Goal: Task Accomplishment & Management: Use online tool/utility

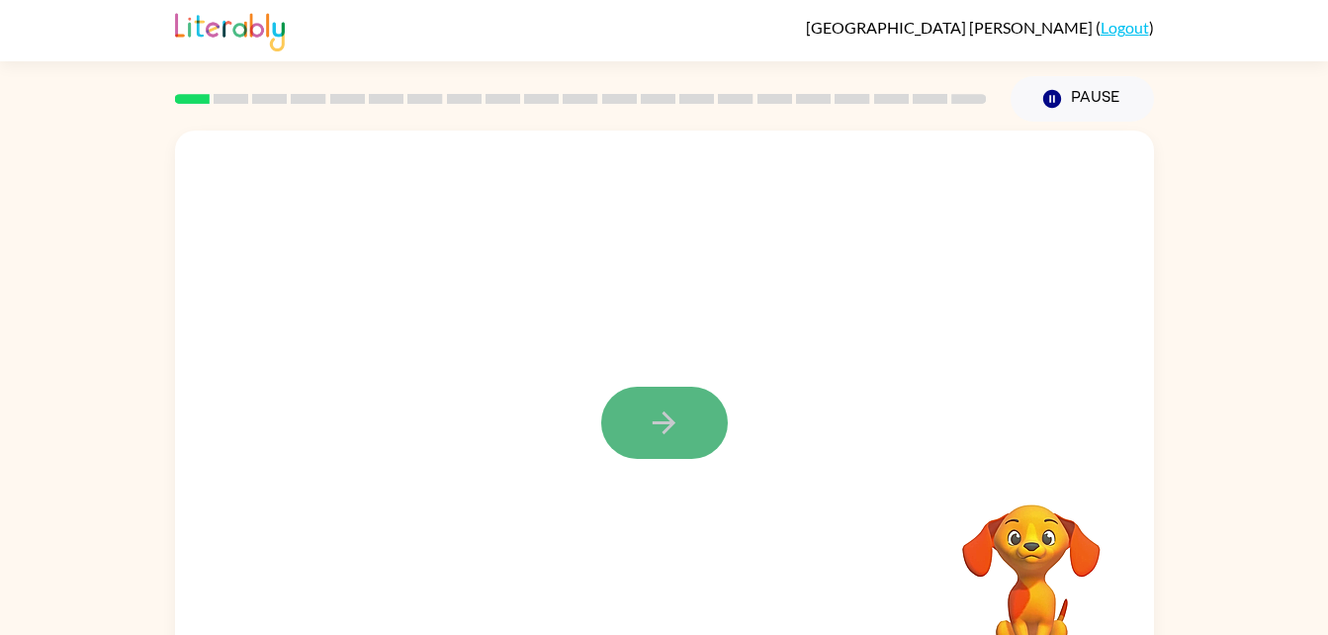
click at [678, 427] on icon "button" at bounding box center [664, 423] width 35 height 35
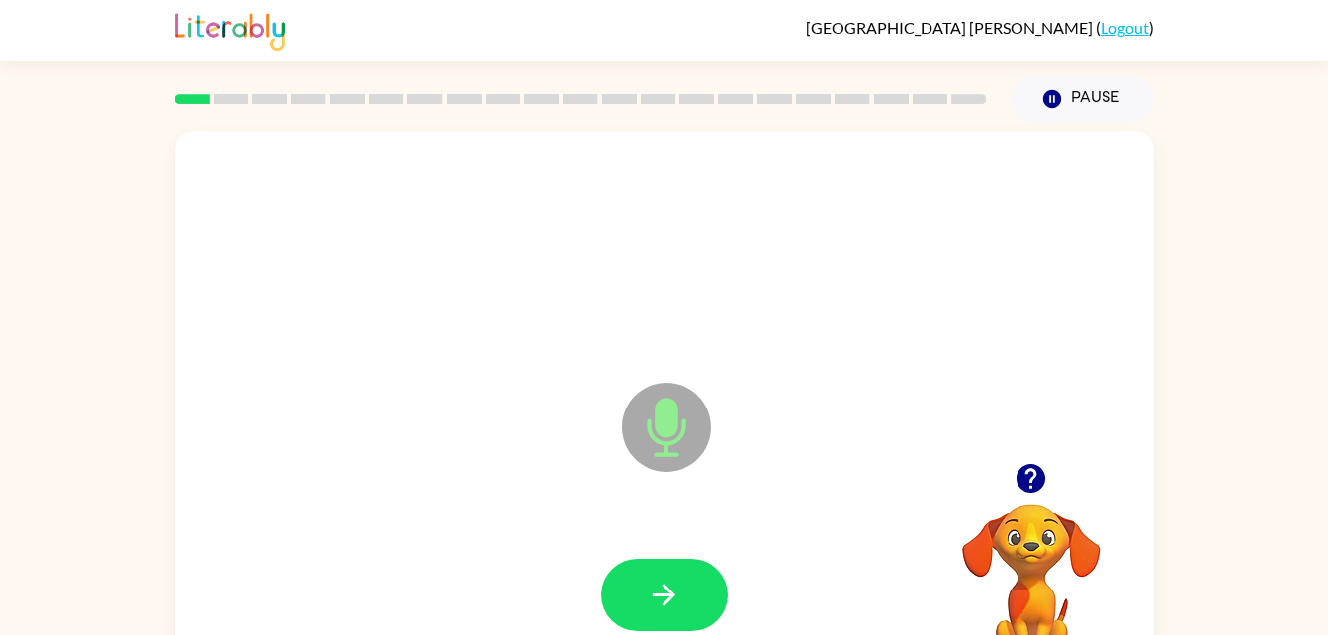
click at [678, 427] on icon "Microphone The Microphone is here when it is your turn to talk" at bounding box center [765, 452] width 297 height 148
click at [679, 583] on icon "button" at bounding box center [664, 595] width 35 height 35
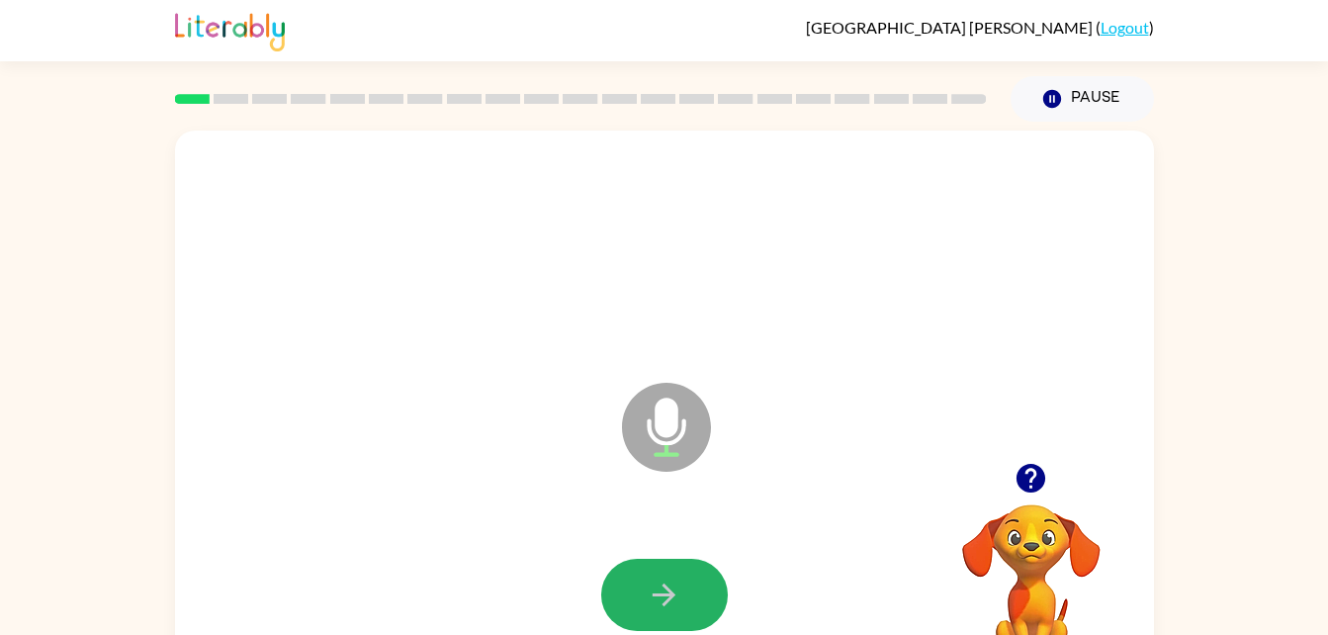
click at [679, 583] on icon "button" at bounding box center [664, 595] width 35 height 35
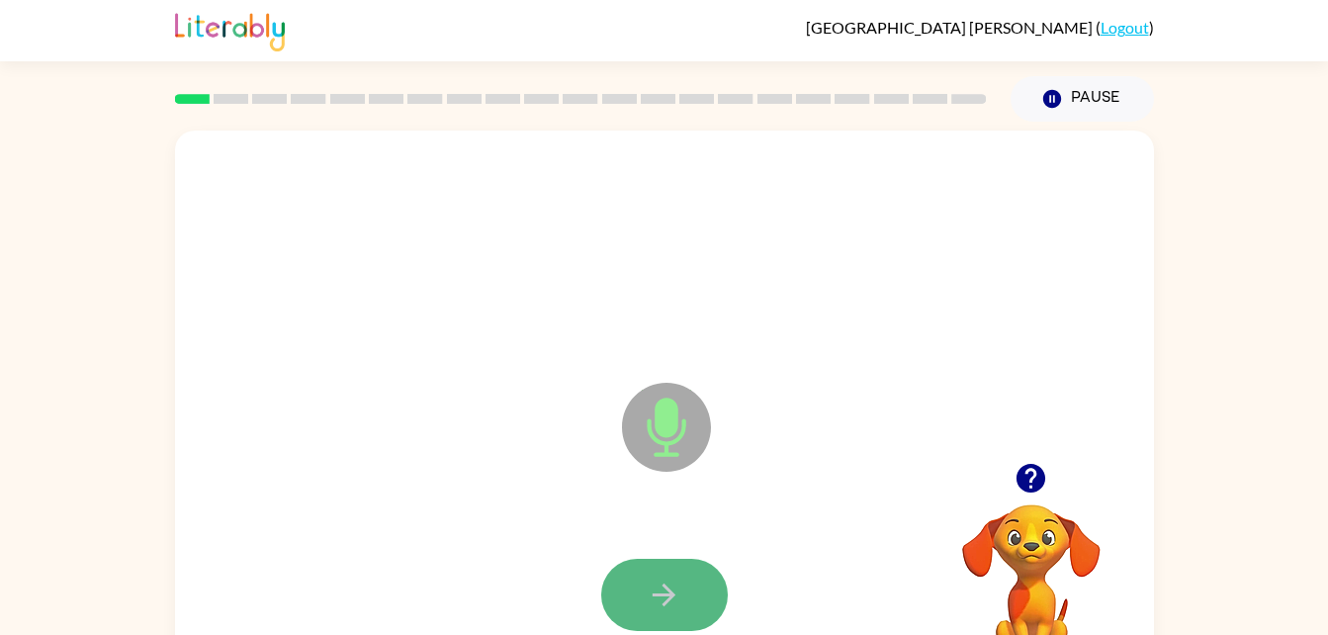
click at [680, 587] on icon "button" at bounding box center [664, 595] width 35 height 35
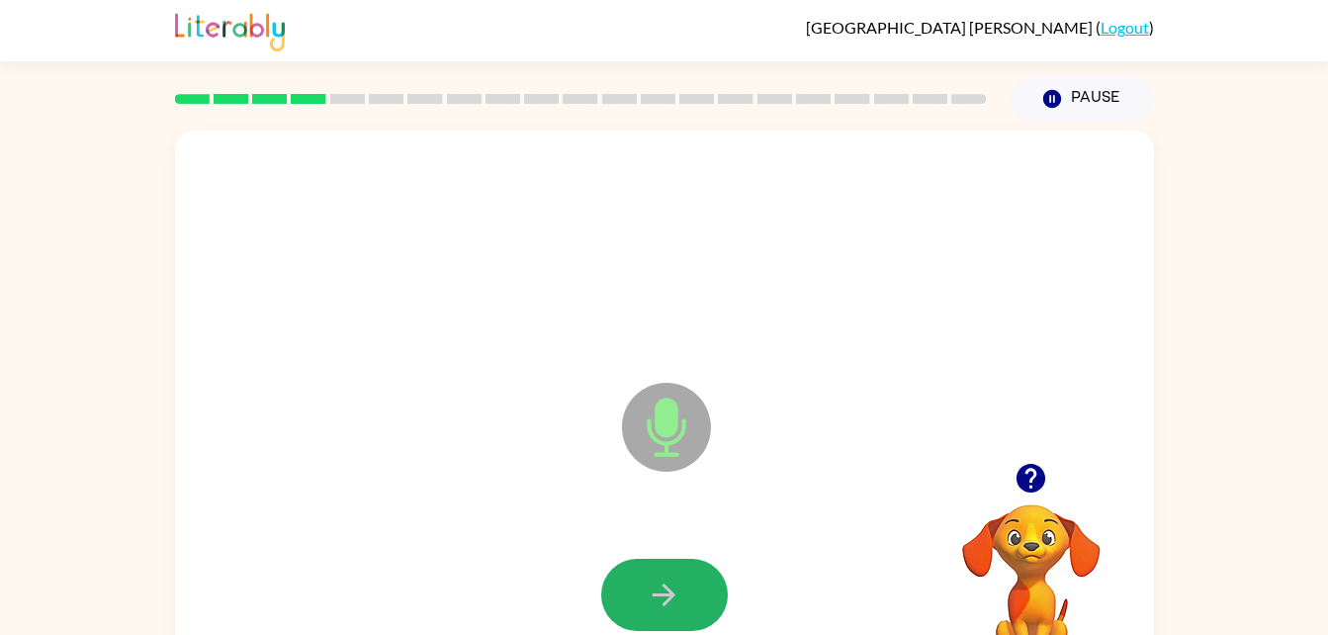
click at [680, 587] on icon "button" at bounding box center [664, 595] width 35 height 35
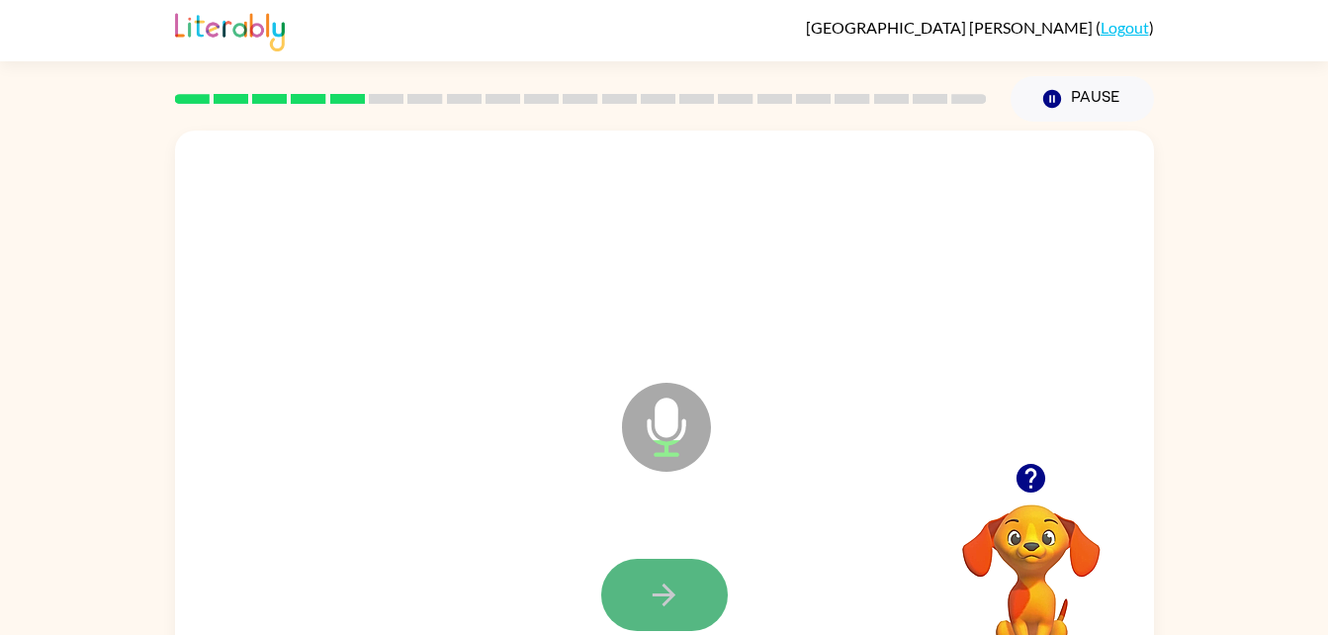
click at [669, 580] on icon "button" at bounding box center [664, 595] width 35 height 35
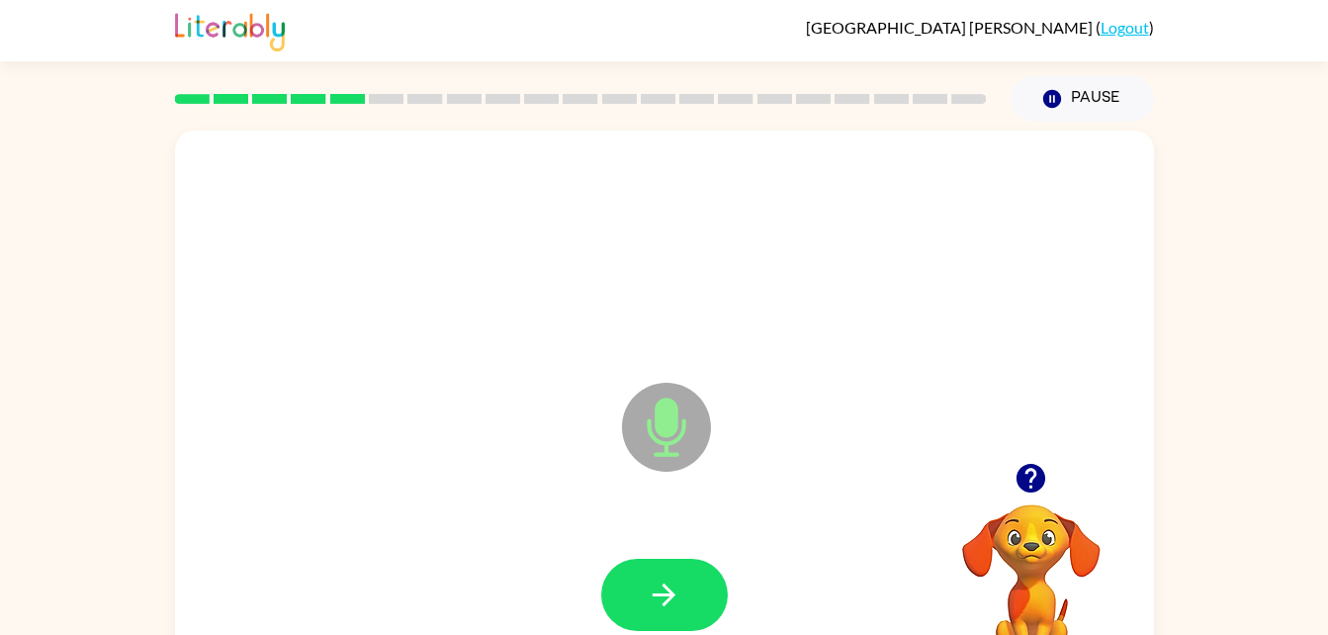
click at [669, 580] on icon "button" at bounding box center [664, 595] width 35 height 35
click at [671, 581] on icon "button" at bounding box center [664, 595] width 35 height 35
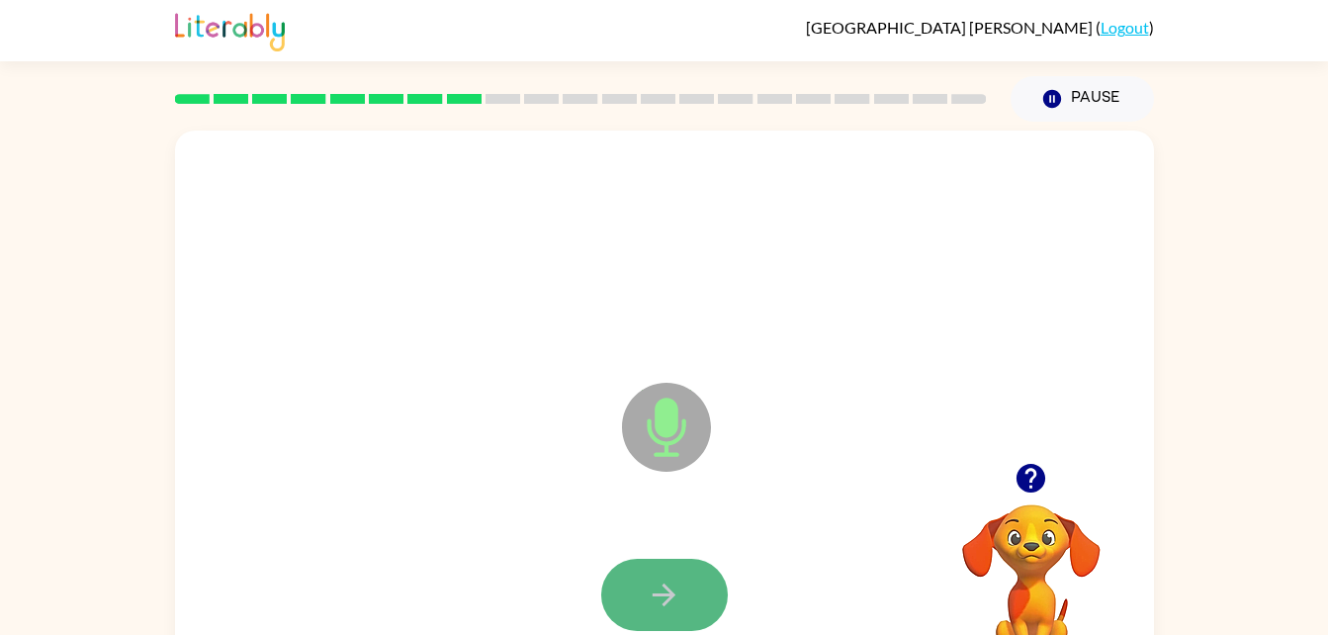
click at [685, 580] on button "button" at bounding box center [664, 595] width 127 height 72
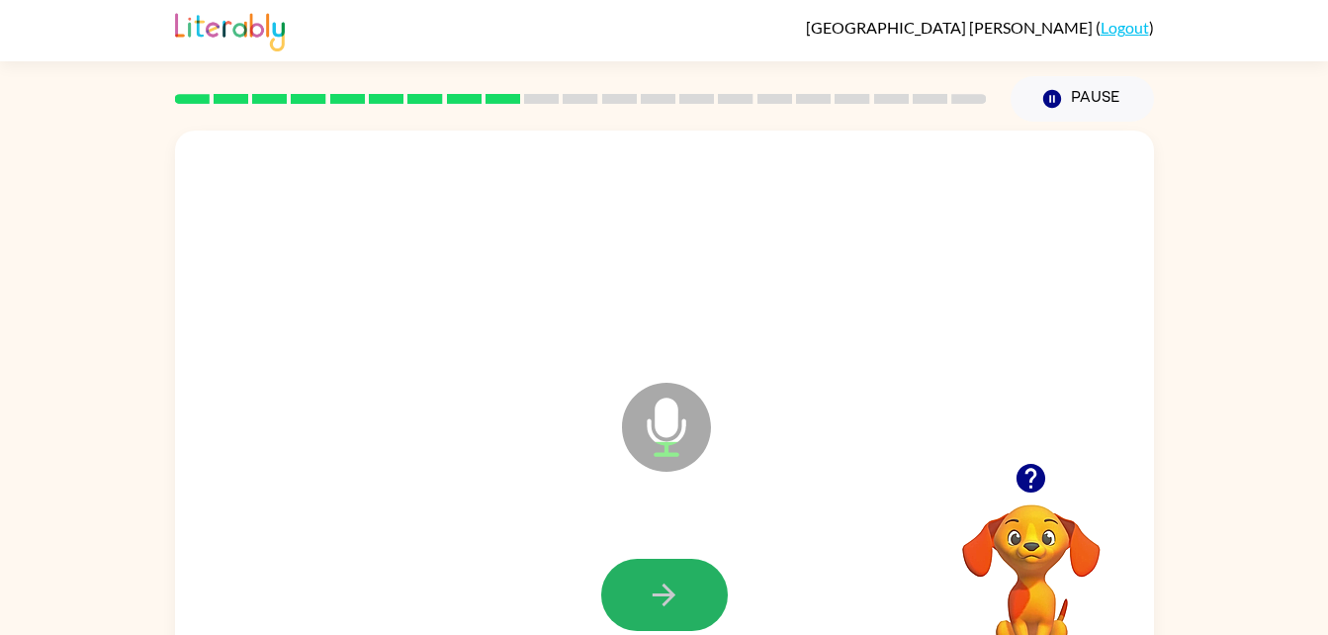
click at [685, 580] on button "button" at bounding box center [664, 595] width 127 height 72
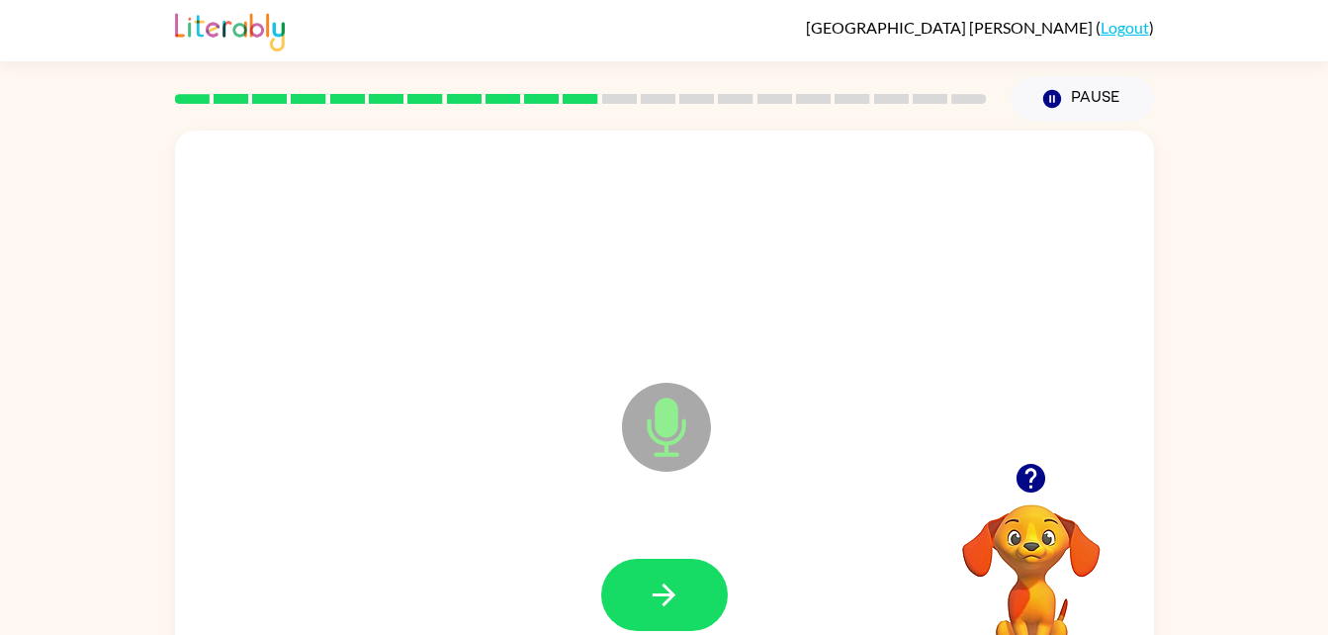
click at [685, 580] on button "button" at bounding box center [664, 595] width 127 height 72
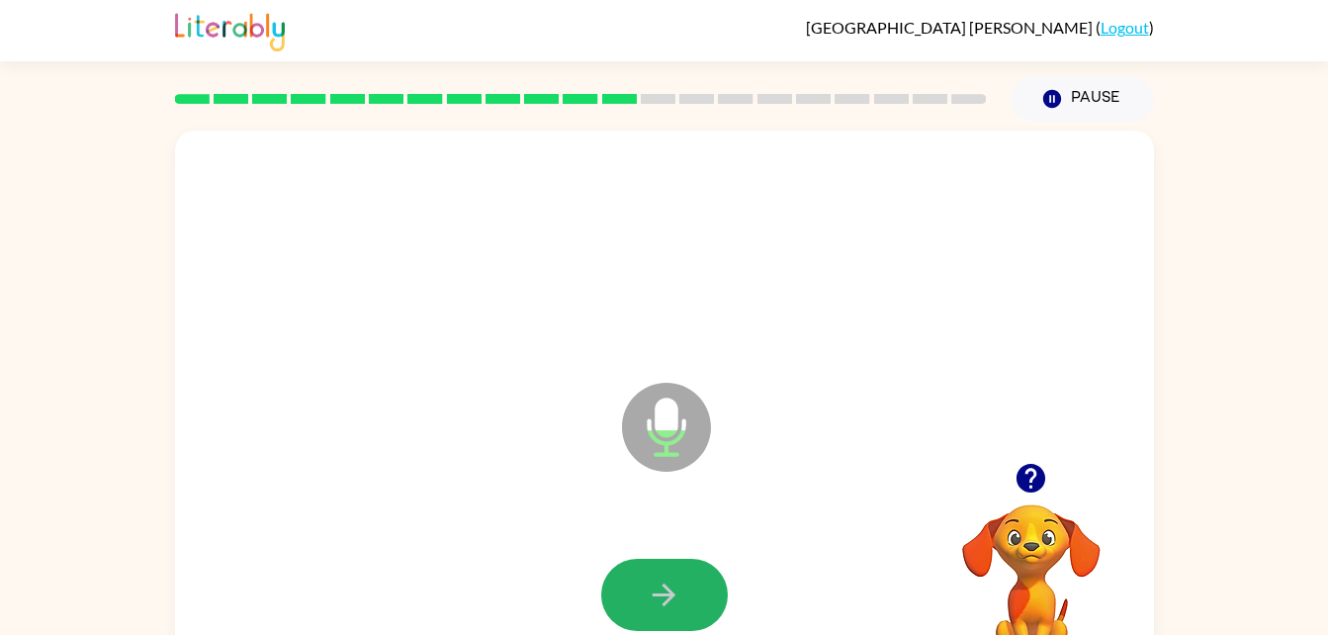
click at [685, 580] on button "button" at bounding box center [664, 595] width 127 height 72
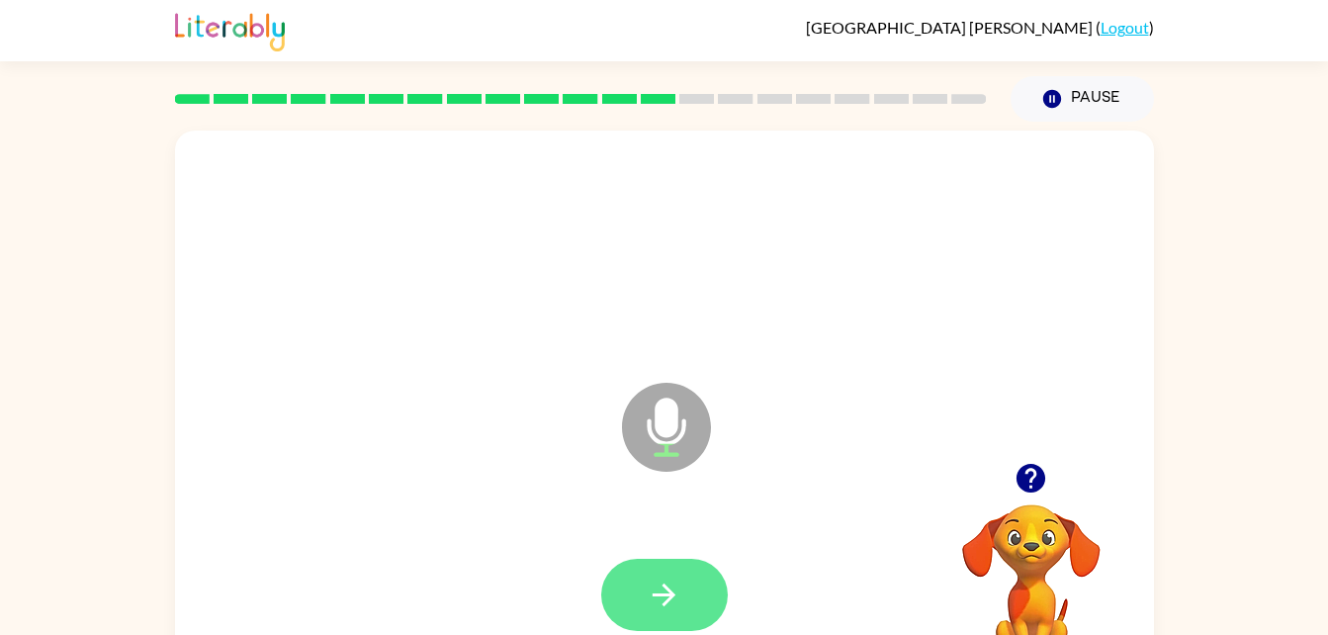
click at [689, 591] on button "button" at bounding box center [664, 595] width 127 height 72
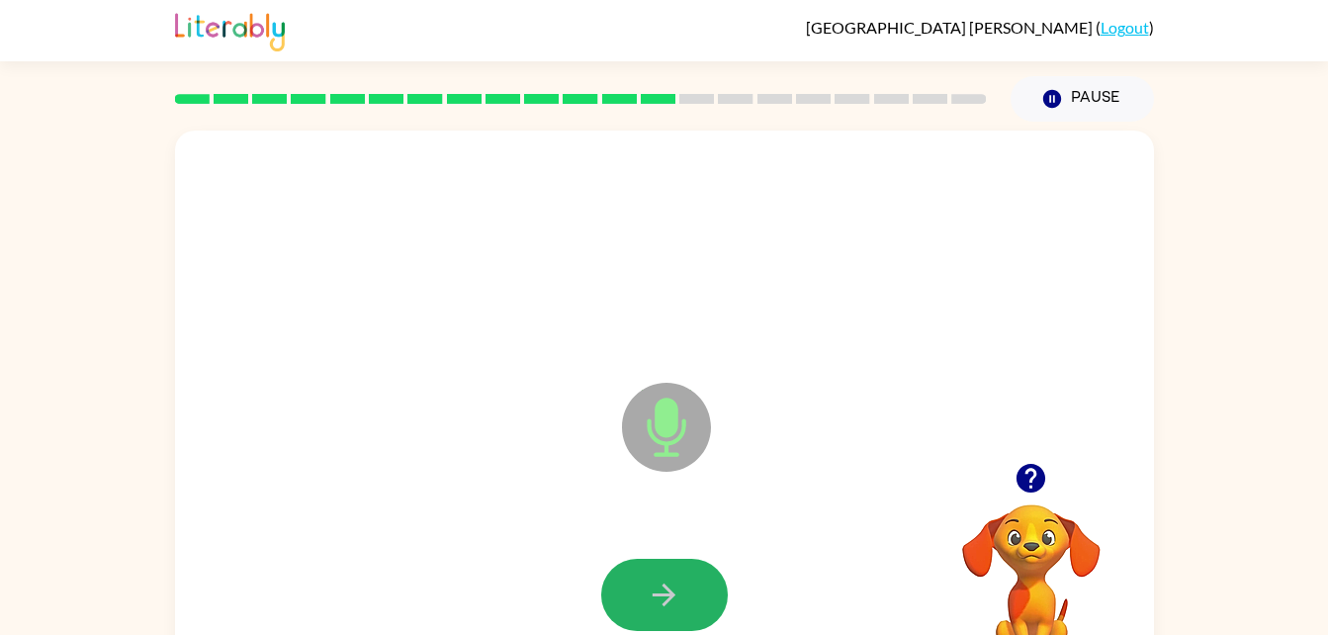
click at [689, 591] on button "button" at bounding box center [664, 595] width 127 height 72
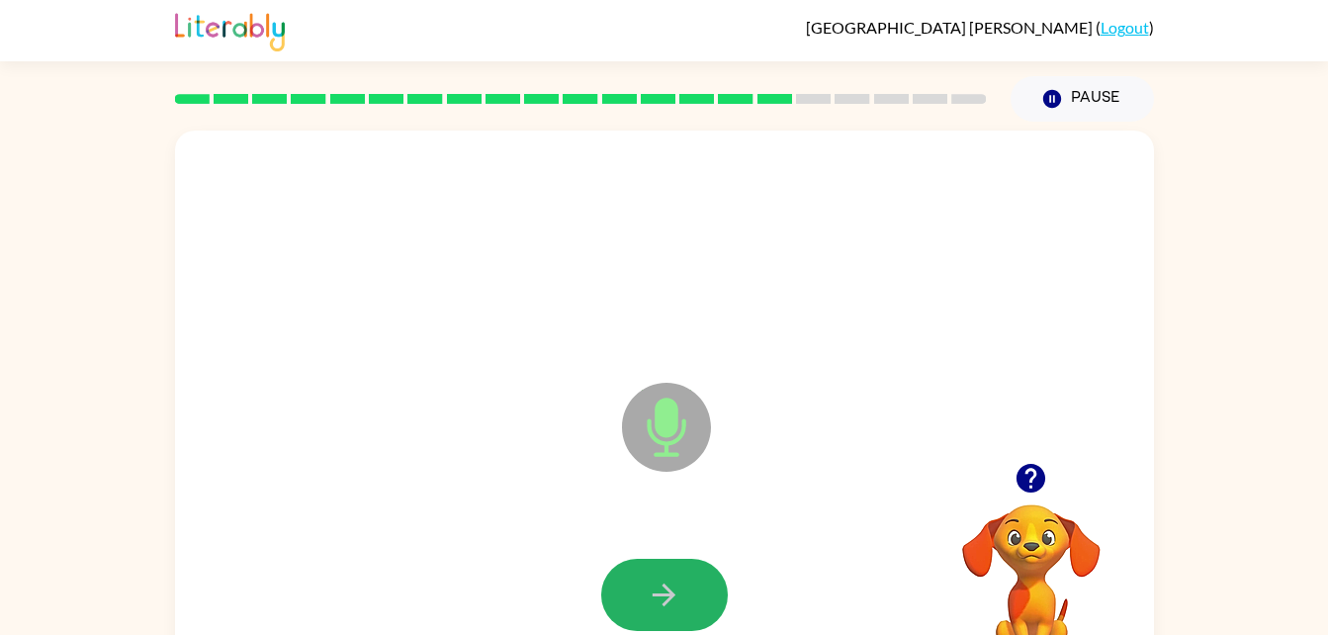
click at [689, 591] on button "button" at bounding box center [664, 595] width 127 height 72
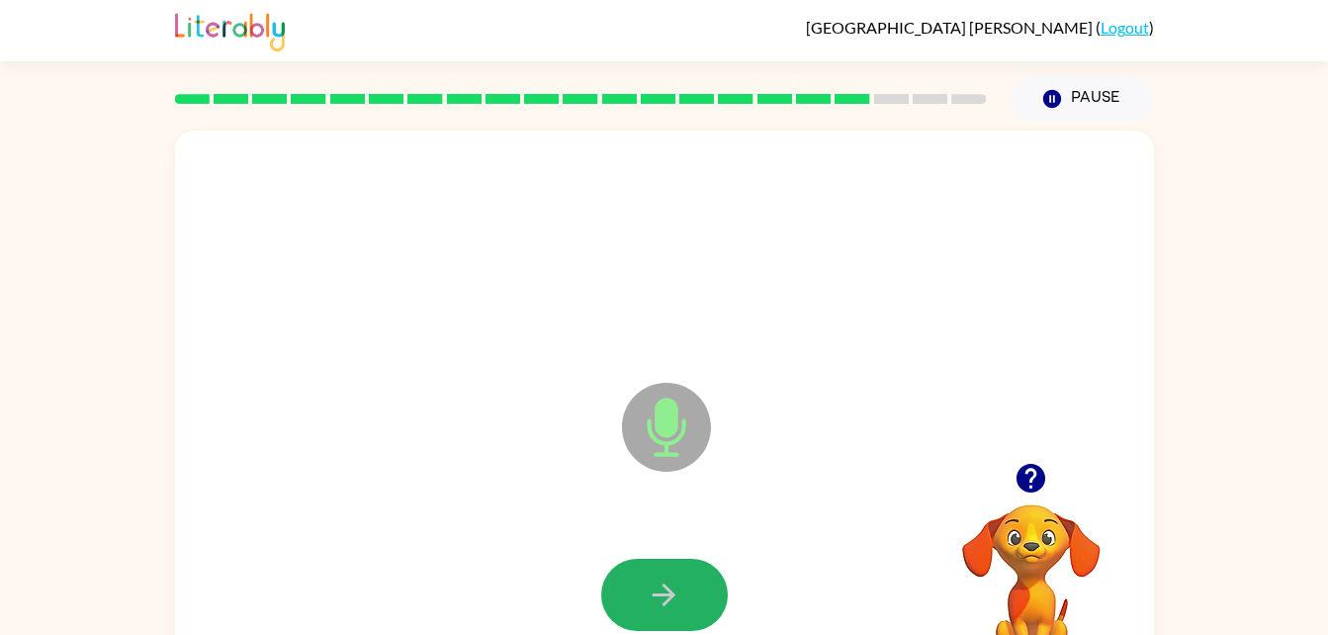
click at [689, 591] on button "button" at bounding box center [664, 595] width 127 height 72
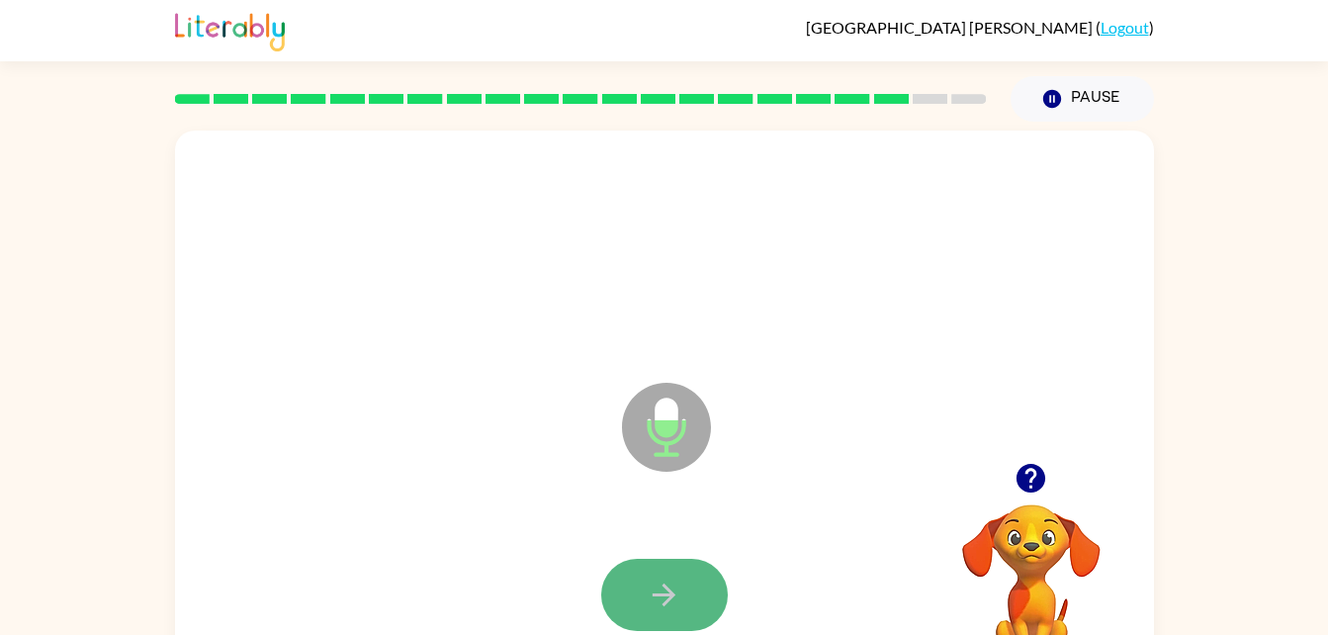
click at [684, 619] on button "button" at bounding box center [664, 595] width 127 height 72
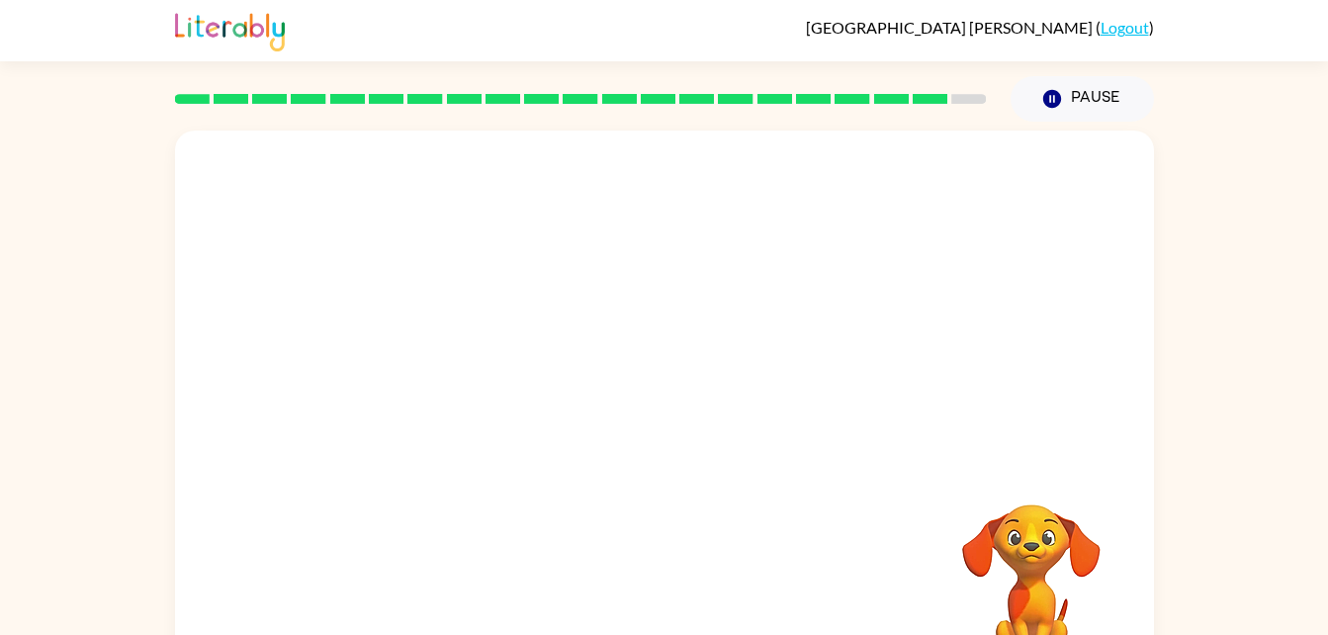
click at [684, 619] on div at bounding box center [665, 595] width 940 height 162
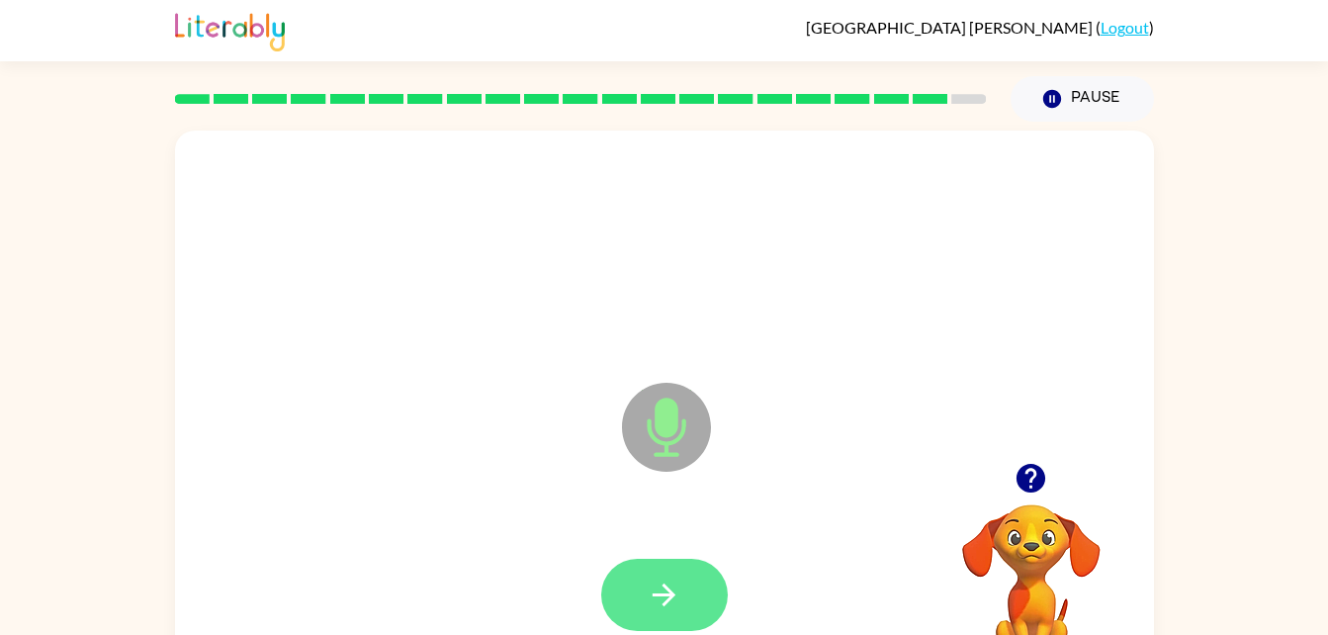
drag, startPoint x: 705, startPoint y: 516, endPoint x: 680, endPoint y: 598, distance: 85.7
click at [680, 598] on div "Microphone The Microphone is here when it is your turn to talk" at bounding box center [664, 413] width 979 height 565
click at [680, 598] on icon "button" at bounding box center [664, 595] width 35 height 35
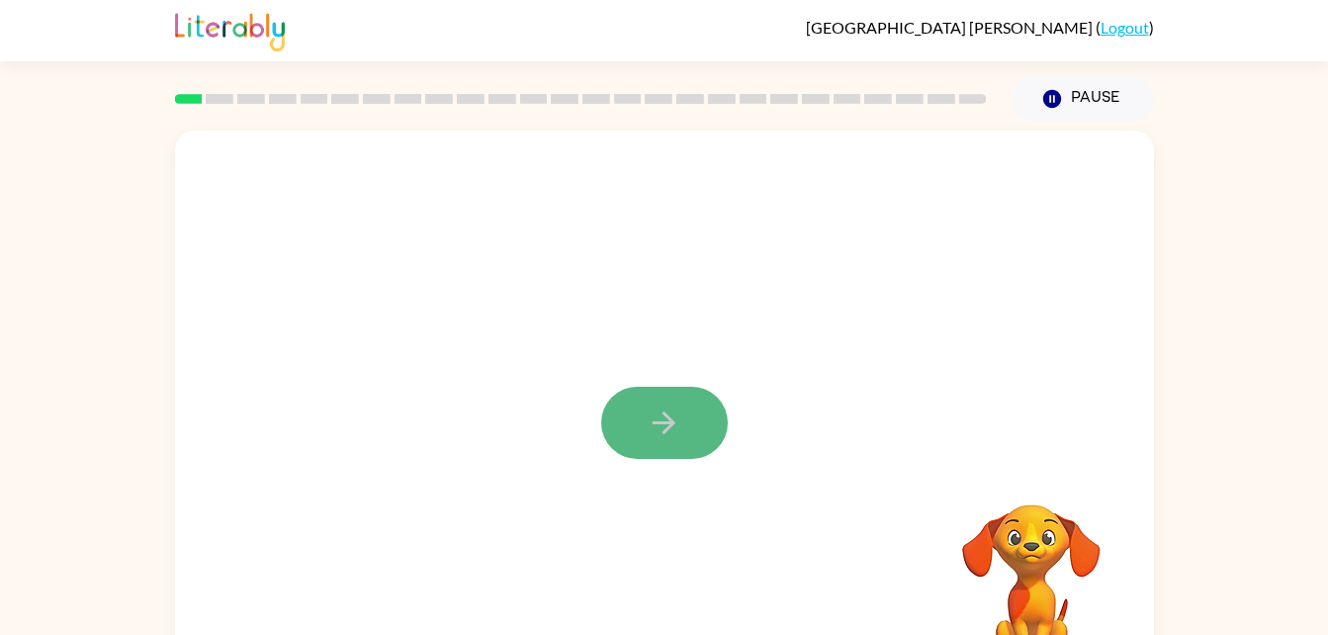
click at [688, 426] on button "button" at bounding box center [664, 423] width 127 height 72
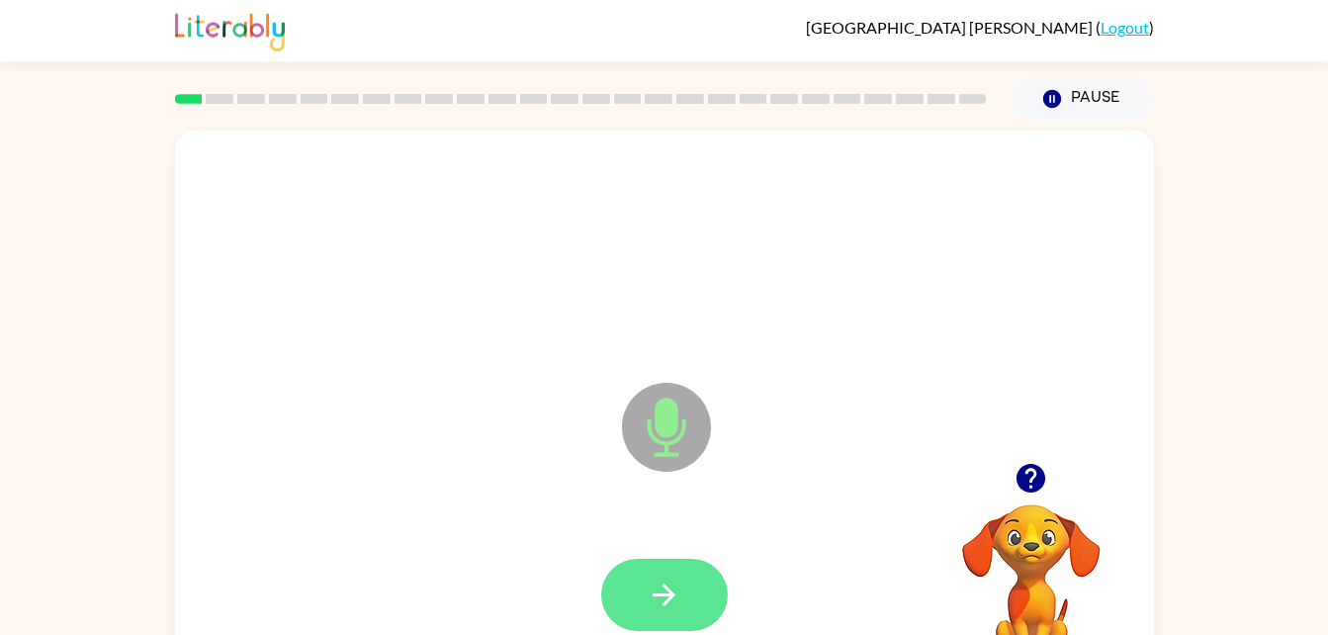
click at [660, 588] on icon "button" at bounding box center [664, 595] width 35 height 35
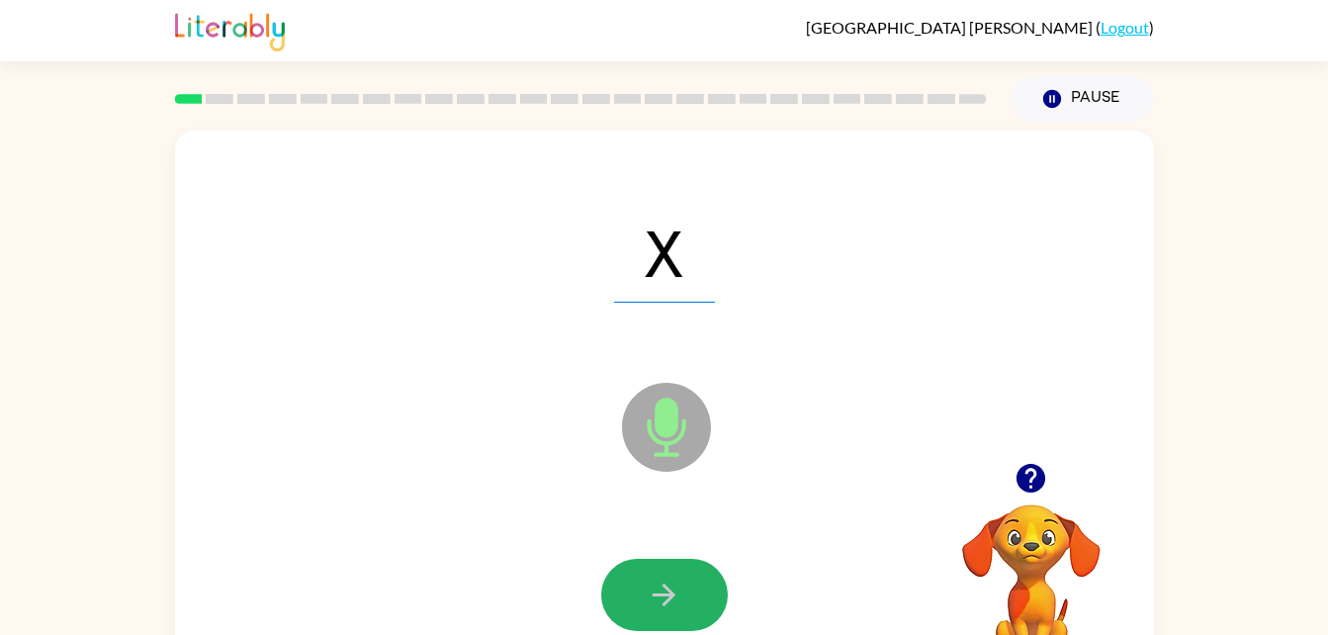
click at [660, 588] on icon "button" at bounding box center [664, 595] width 35 height 35
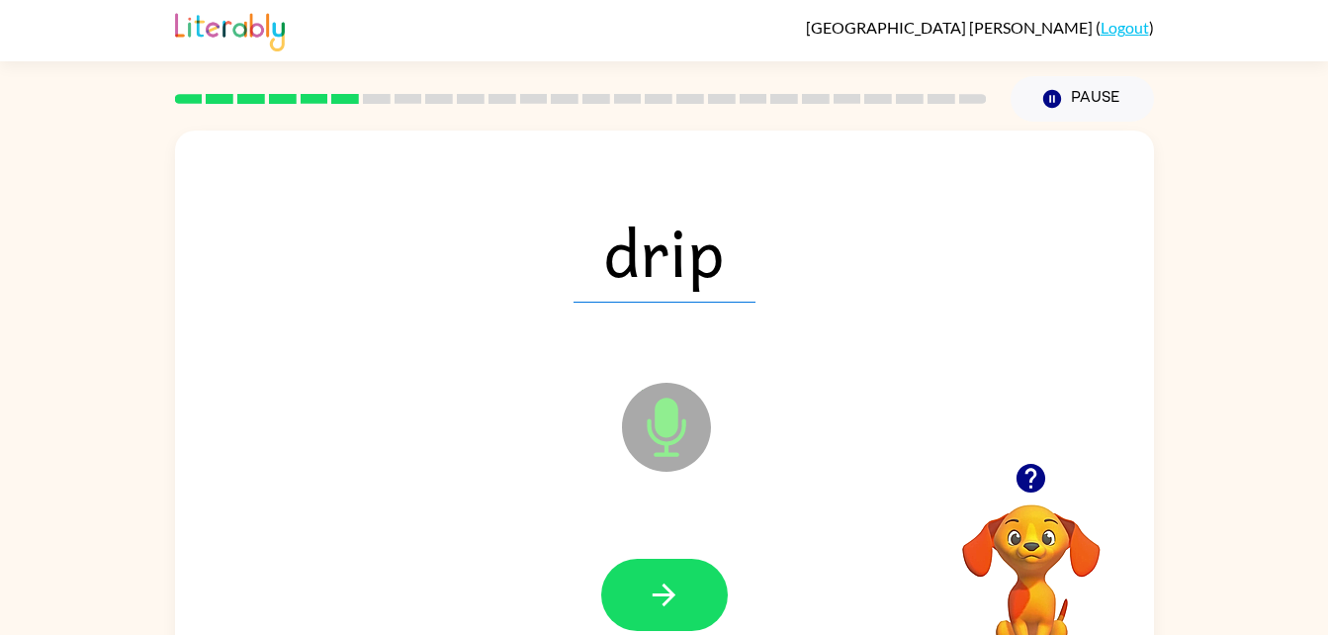
click at [739, 631] on div at bounding box center [665, 595] width 940 height 162
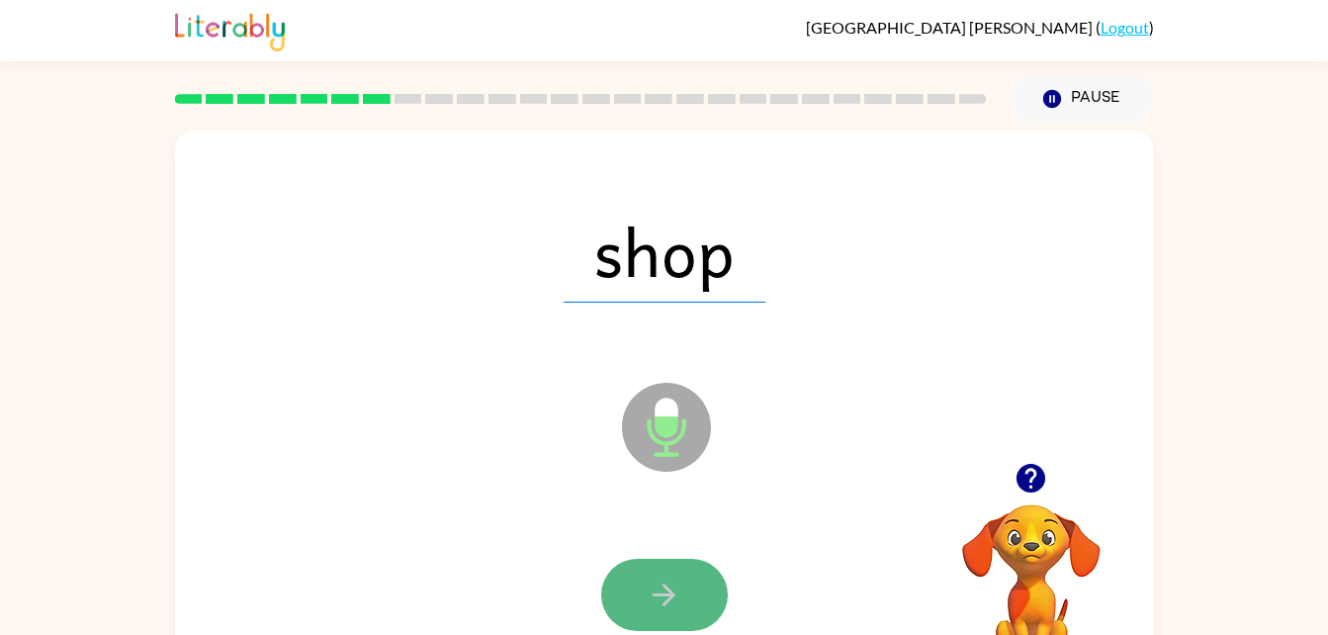
click at [697, 586] on button "button" at bounding box center [664, 595] width 127 height 72
click at [702, 593] on button "button" at bounding box center [664, 595] width 127 height 72
click at [685, 588] on button "button" at bounding box center [664, 595] width 127 height 72
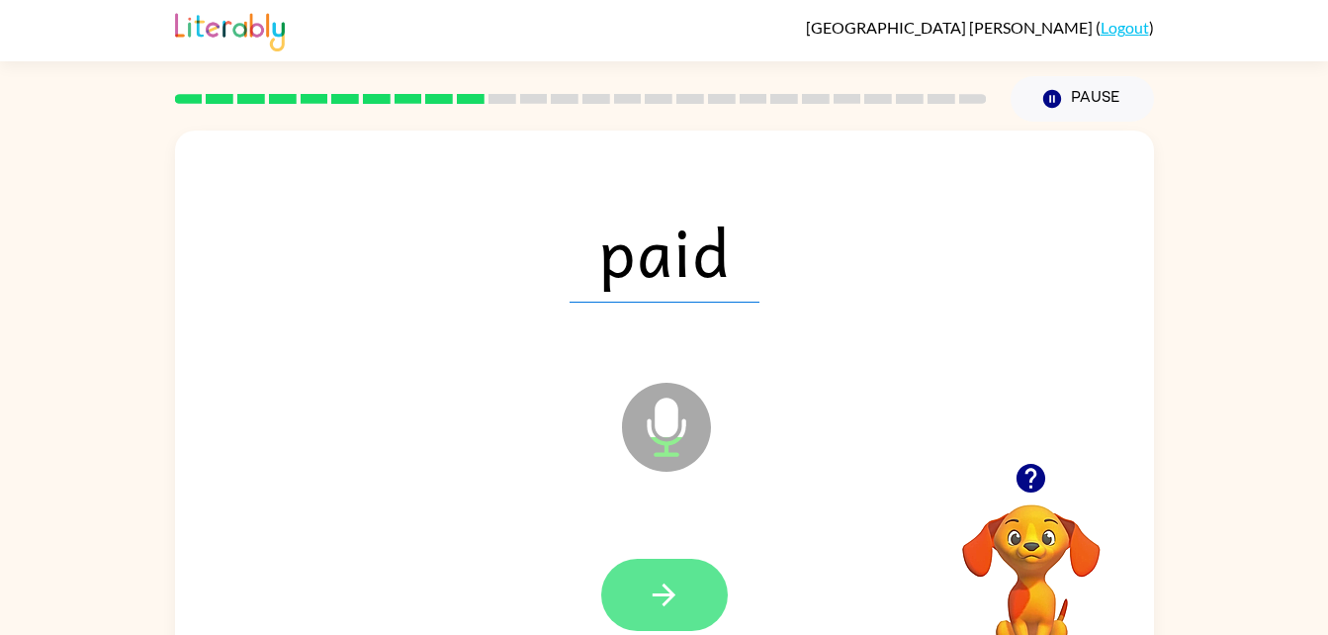
click at [711, 601] on button "button" at bounding box center [664, 595] width 127 height 72
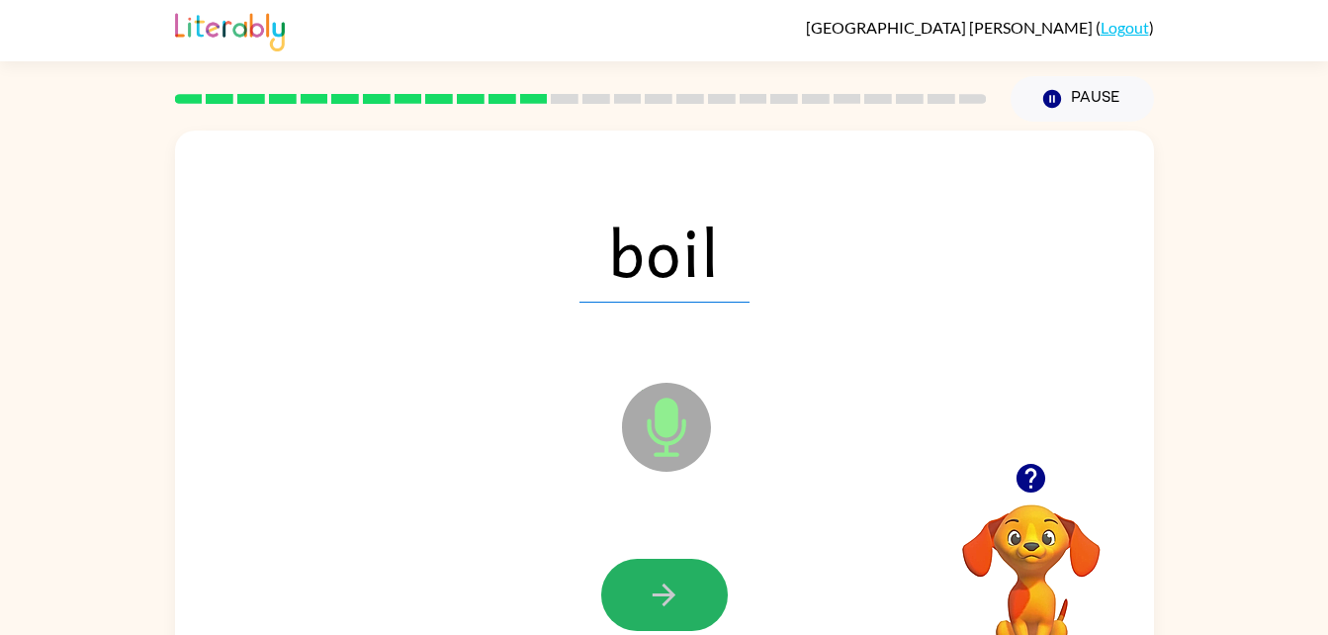
click at [685, 588] on button "button" at bounding box center [664, 595] width 127 height 72
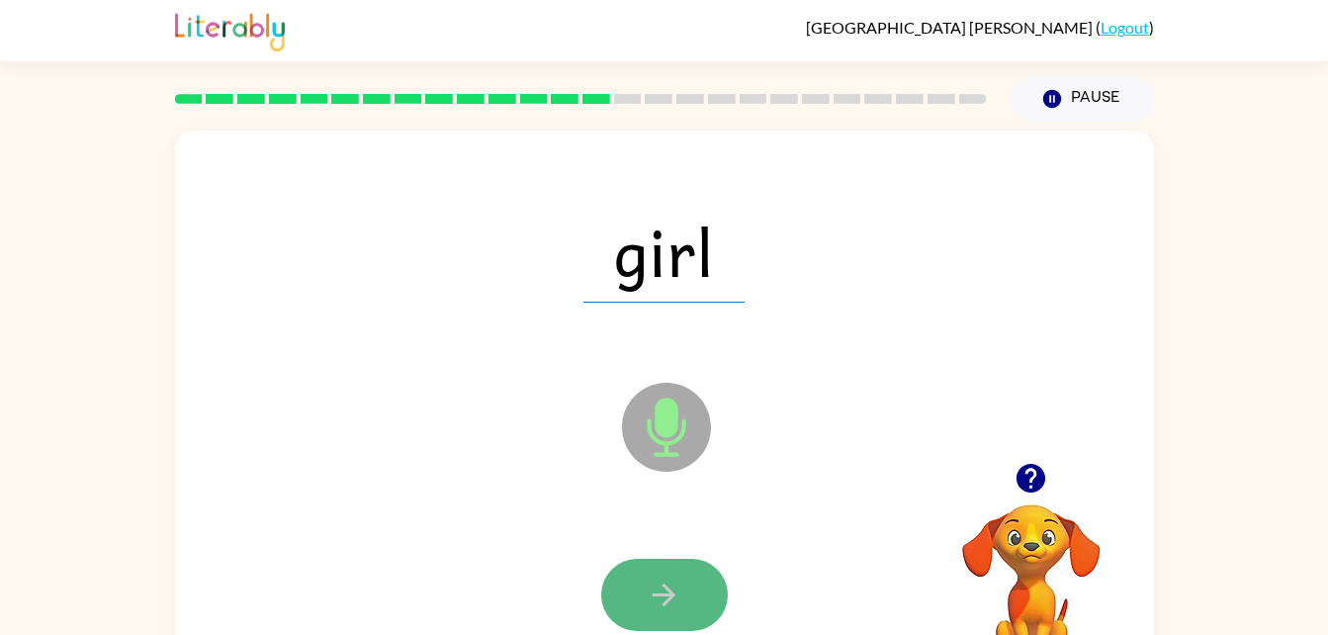
click at [707, 587] on button "button" at bounding box center [664, 595] width 127 height 72
click at [707, 587] on div at bounding box center [664, 595] width 127 height 72
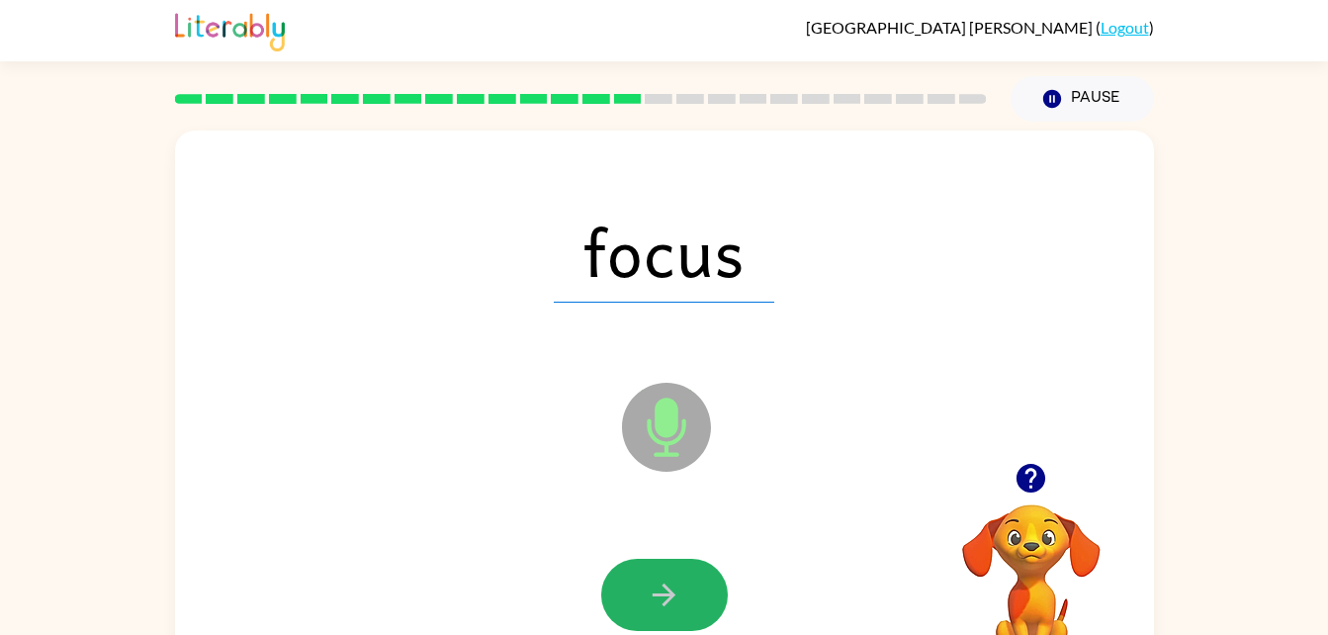
click at [707, 587] on button "button" at bounding box center [664, 595] width 127 height 72
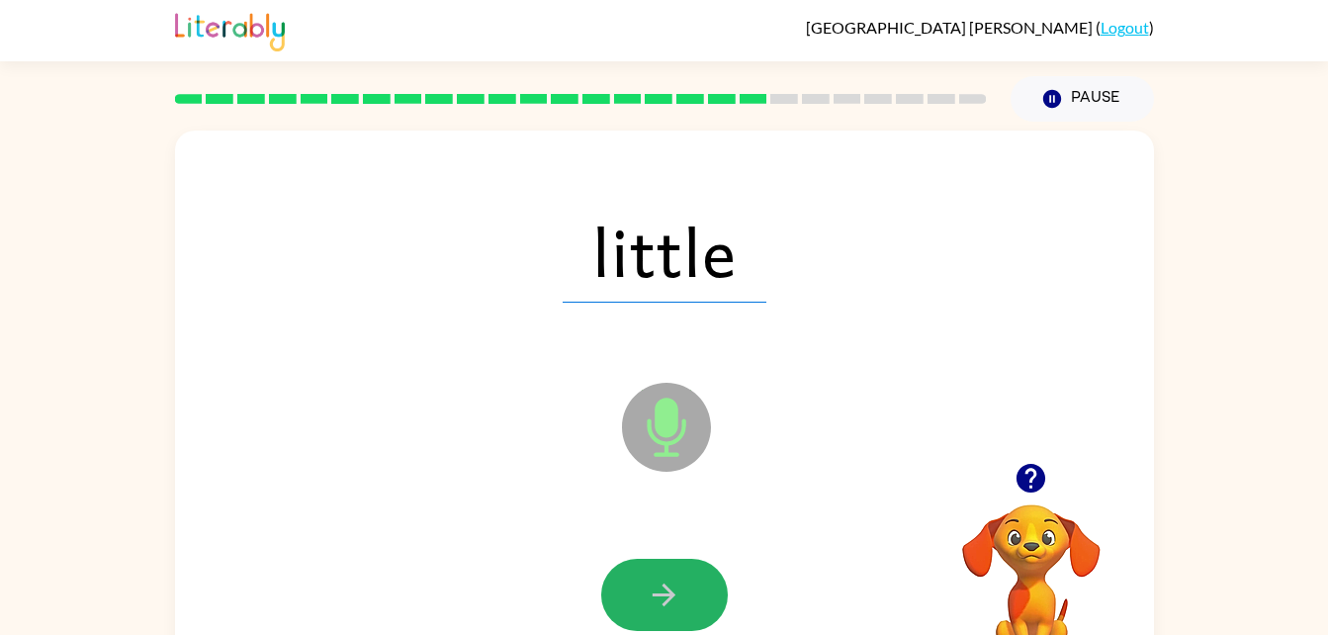
click at [690, 592] on button "button" at bounding box center [664, 595] width 127 height 72
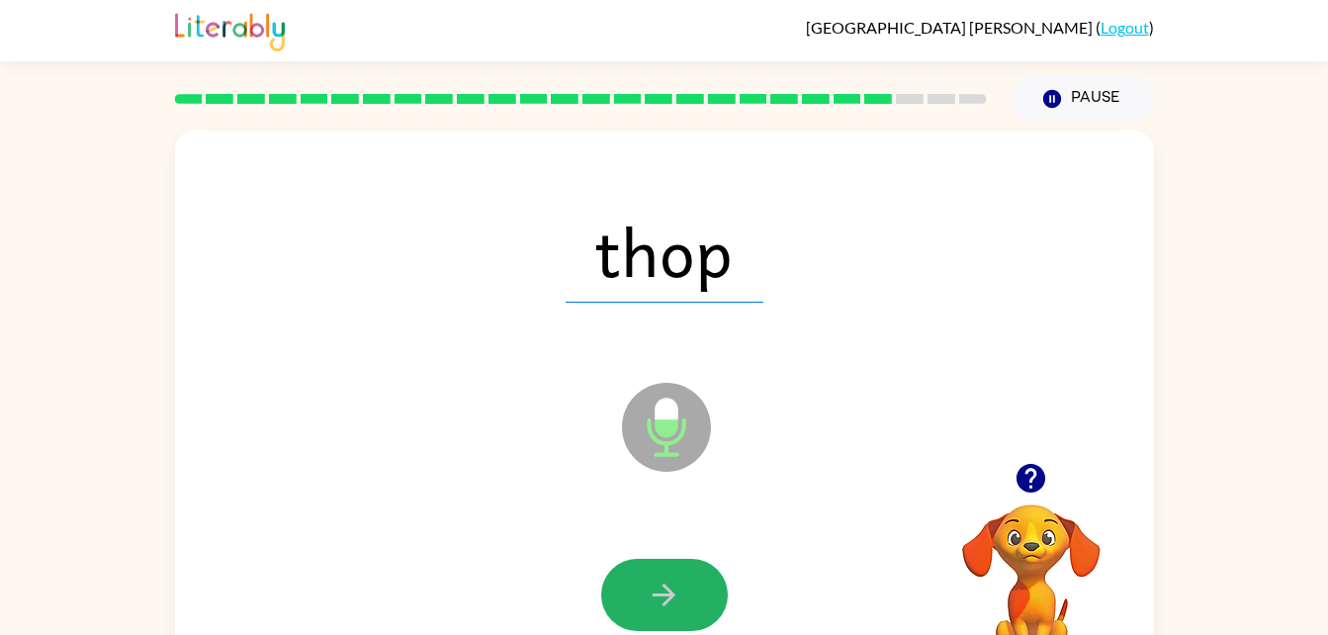
click at [690, 592] on button "button" at bounding box center [664, 595] width 127 height 72
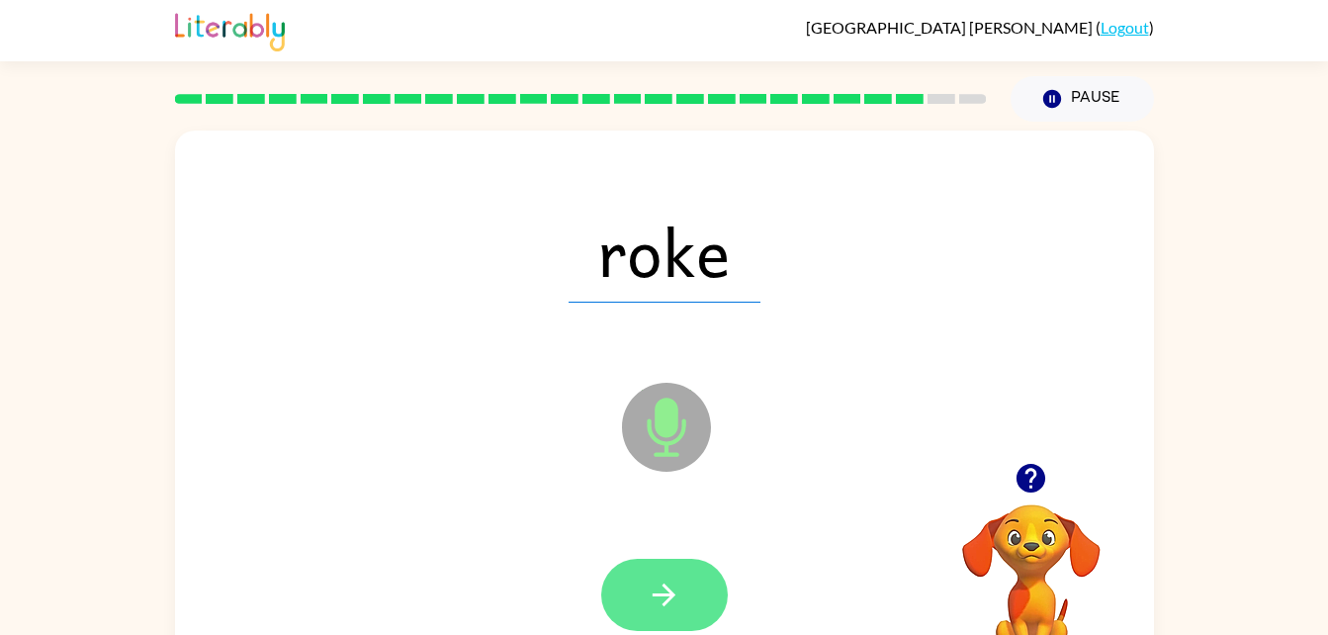
click at [697, 580] on button "button" at bounding box center [664, 595] width 127 height 72
click at [691, 604] on button "button" at bounding box center [664, 595] width 127 height 72
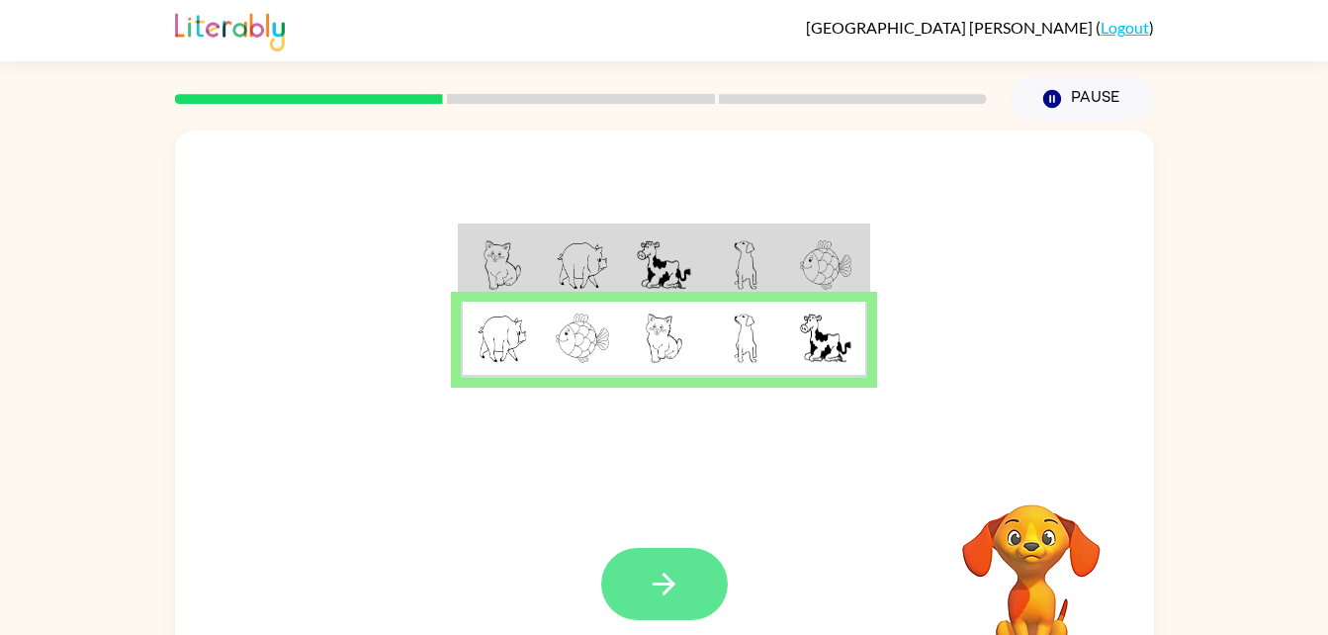
click at [679, 560] on button "button" at bounding box center [664, 584] width 127 height 72
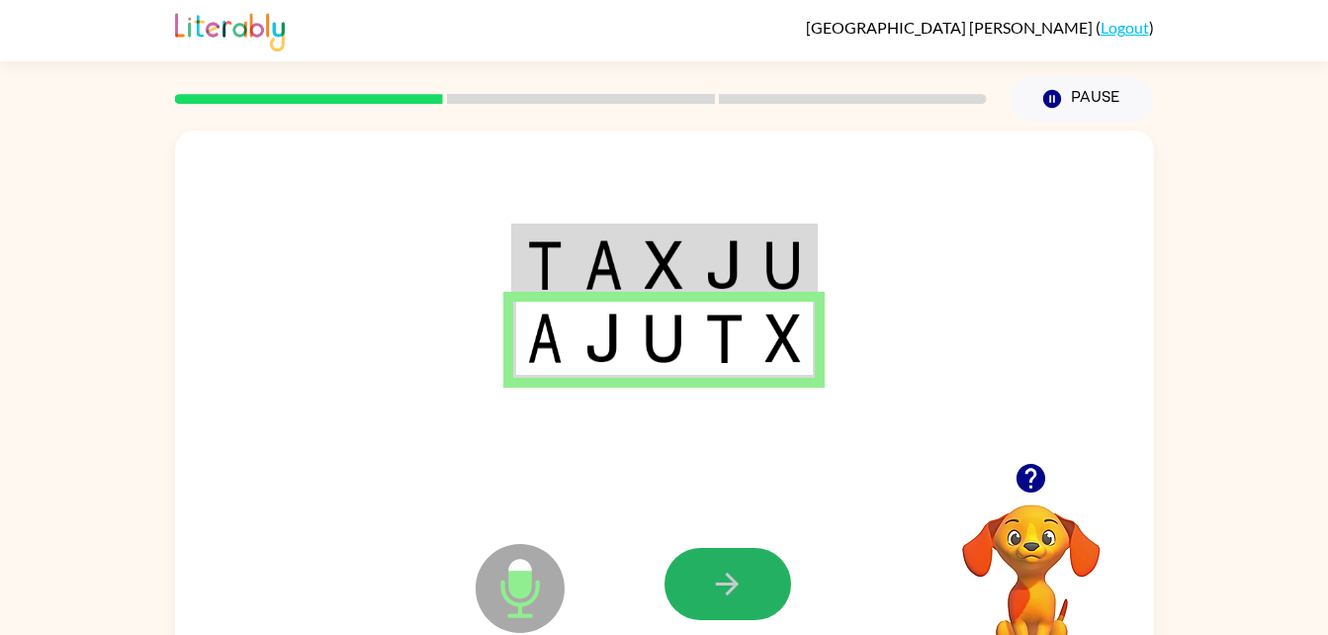
click at [679, 560] on button "button" at bounding box center [728, 584] width 127 height 72
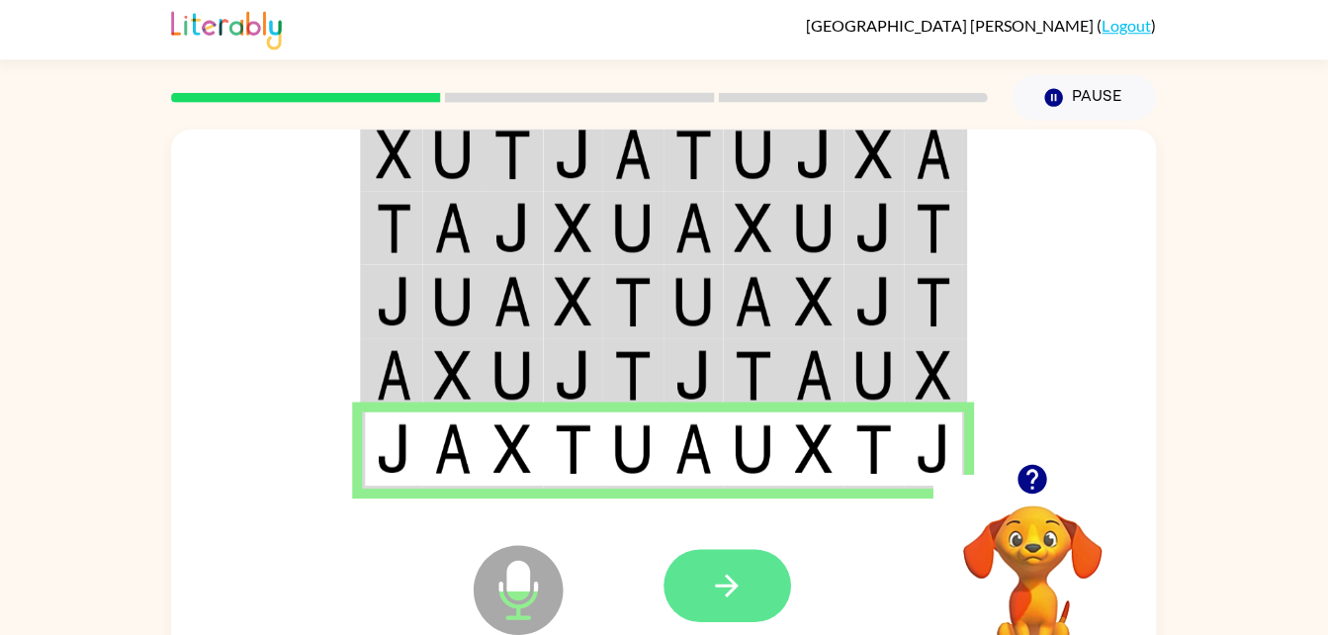
click at [715, 602] on button "button" at bounding box center [728, 584] width 127 height 72
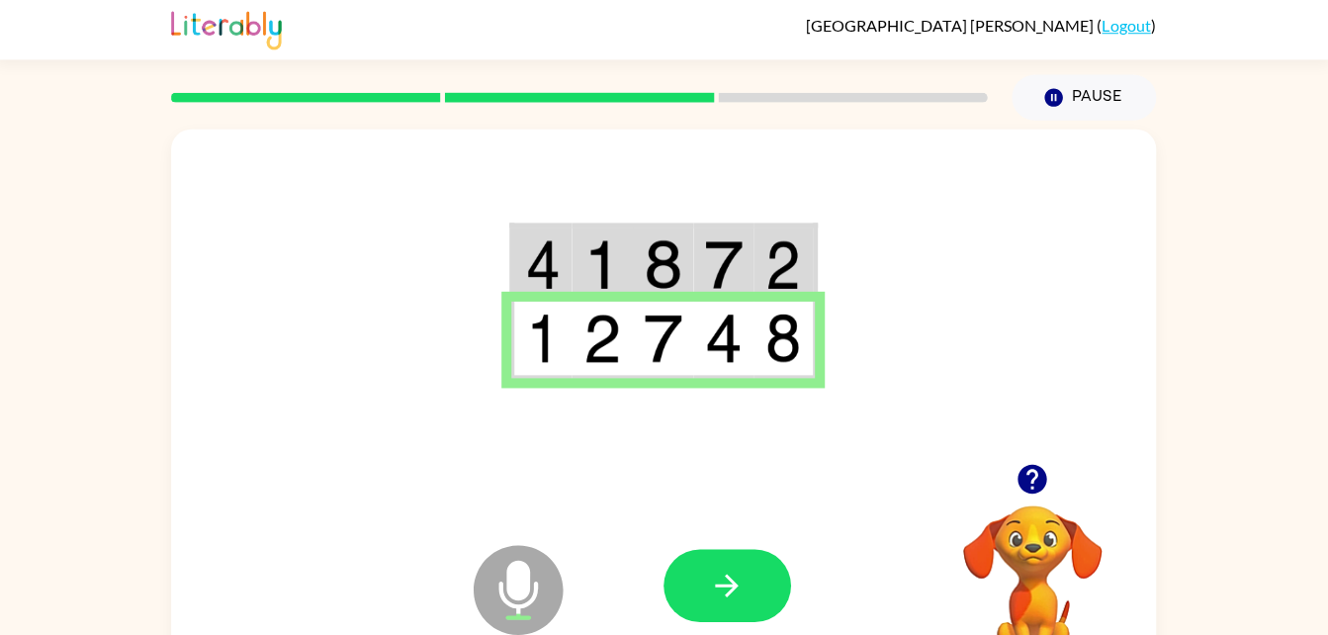
click at [808, 624] on div at bounding box center [811, 584] width 292 height 223
click at [727, 592] on icon "button" at bounding box center [727, 584] width 23 height 23
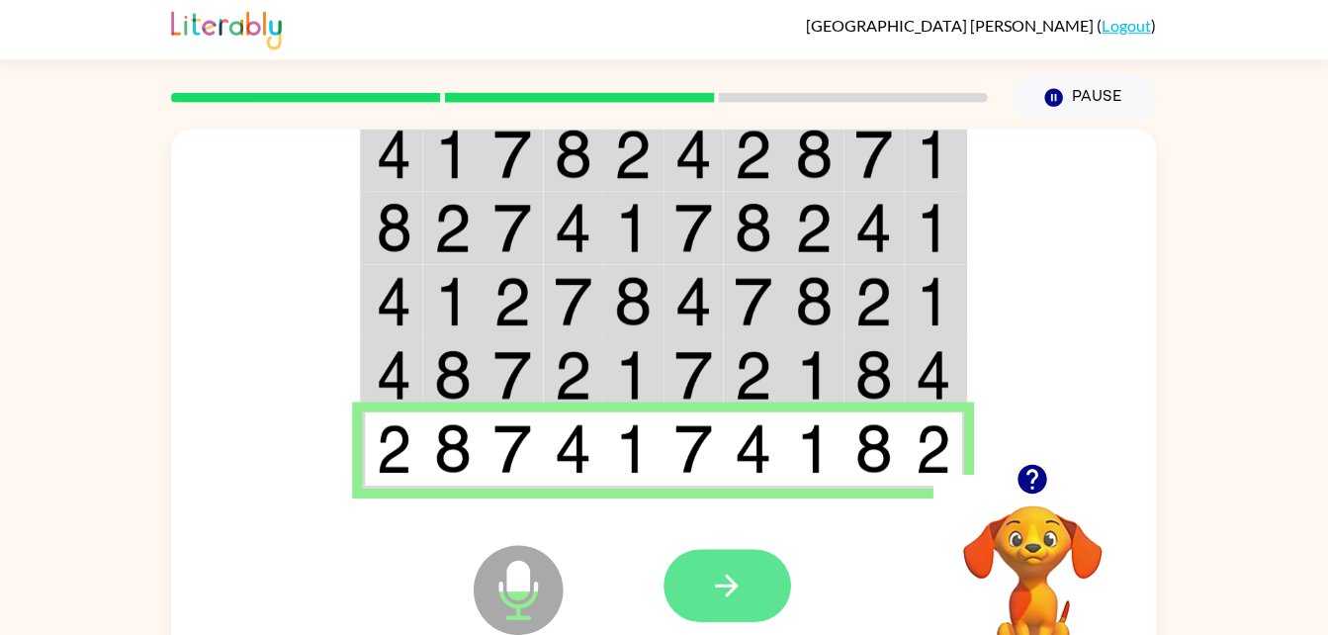
click at [762, 578] on button "button" at bounding box center [728, 584] width 127 height 72
